Goal: Information Seeking & Learning: Learn about a topic

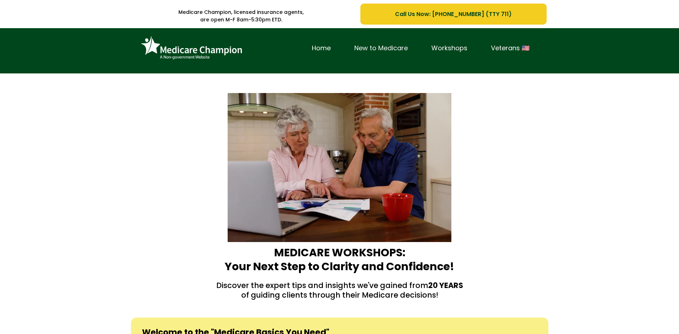
click at [378, 48] on link "New to Medicare" at bounding box center [380, 48] width 77 height 11
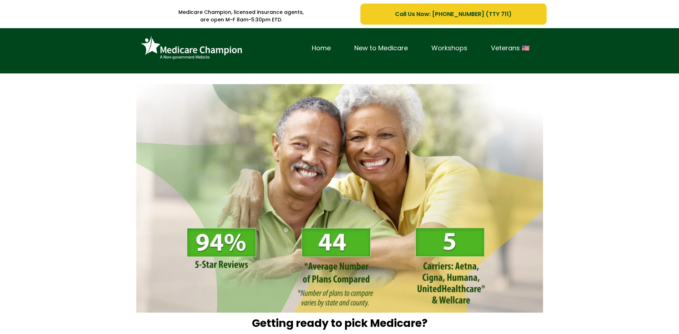
click at [451, 48] on link "Workshops" at bounding box center [449, 48] width 60 height 11
